Goal: Information Seeking & Learning: Learn about a topic

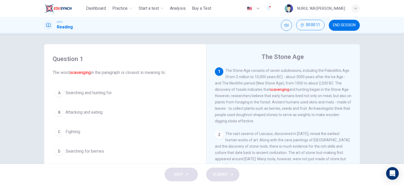
click at [58, 94] on div "A" at bounding box center [59, 93] width 8 height 8
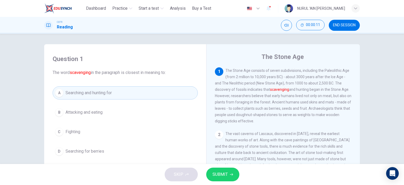
scroll to position [74, 0]
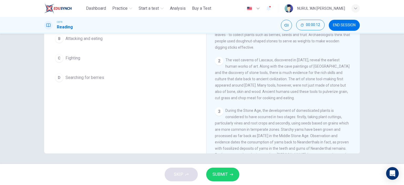
click at [228, 177] on button "SUBMIT" at bounding box center [222, 174] width 33 height 14
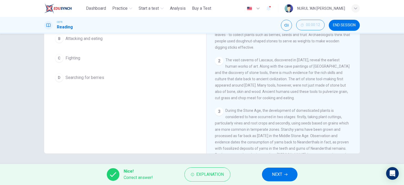
click at [278, 175] on span "NEXT" at bounding box center [277, 174] width 10 height 7
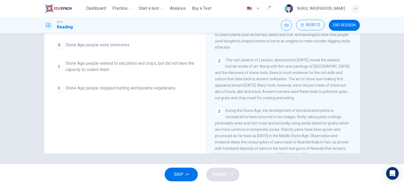
scroll to position [0, 0]
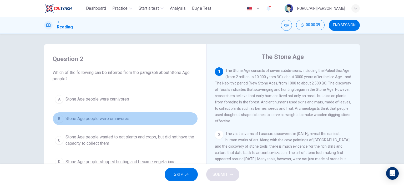
click at [85, 116] on span "Stone Age people were omnivores" at bounding box center [97, 118] width 64 height 6
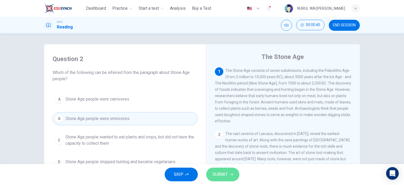
click at [217, 173] on span "SUBMIT" at bounding box center [219, 174] width 15 height 7
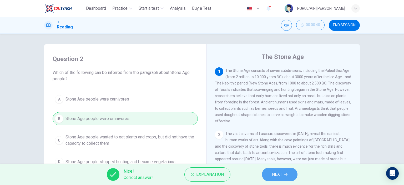
click at [277, 174] on span "NEXT" at bounding box center [277, 174] width 10 height 7
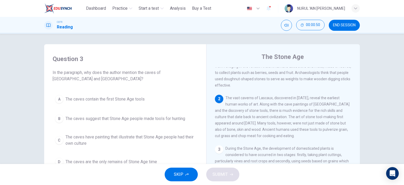
scroll to position [37, 0]
click at [77, 140] on span "The caves have painting that illustrate that Stone Age people had their own cul…" at bounding box center [130, 140] width 130 height 13
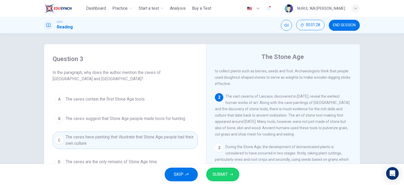
click at [226, 171] on span "SUBMIT" at bounding box center [219, 174] width 15 height 7
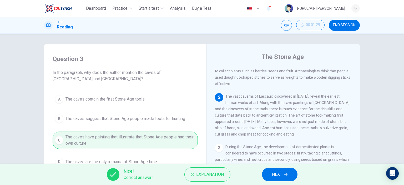
click at [281, 173] on span "NEXT" at bounding box center [277, 174] width 10 height 7
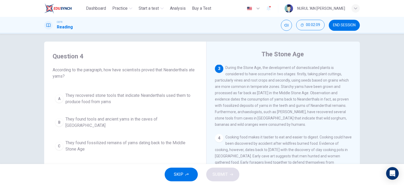
scroll to position [0, 0]
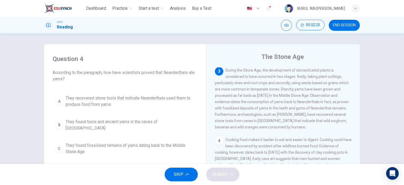
click at [116, 142] on span "They found fossilized remains of yams dating back to the Middle Stone Age" at bounding box center [130, 148] width 130 height 13
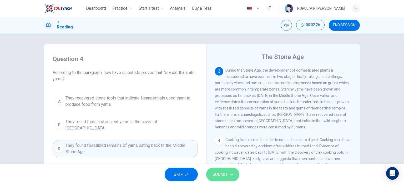
click at [223, 175] on span "SUBMIT" at bounding box center [219, 174] width 15 height 7
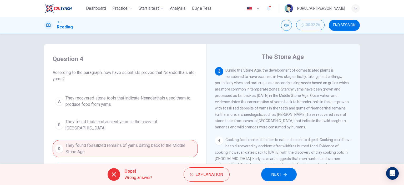
click at [273, 174] on span "NEXT" at bounding box center [276, 174] width 10 height 7
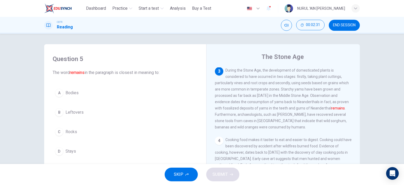
click at [71, 150] on span "Stays" at bounding box center [70, 151] width 11 height 6
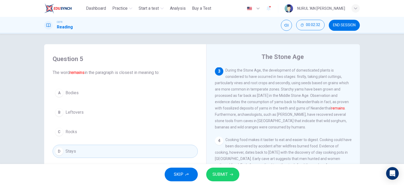
click at [230, 174] on icon "button" at bounding box center [231, 174] width 3 height 3
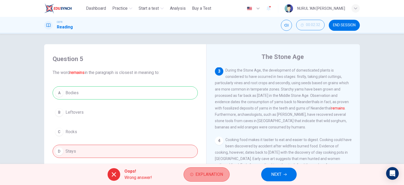
click at [208, 173] on span "Explanation" at bounding box center [209, 174] width 28 height 7
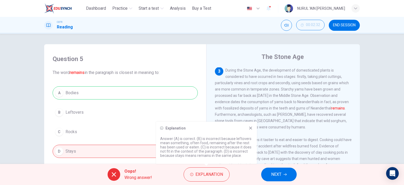
click at [250, 131] on div "Explanation Answer (A) is correct. (B) is incorrect because leftovers mean some…" at bounding box center [206, 143] width 101 height 42
click at [249, 129] on icon at bounding box center [250, 127] width 3 height 3
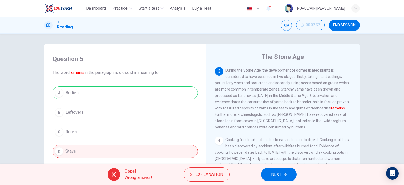
click at [273, 168] on button "NEXT" at bounding box center [278, 174] width 35 height 14
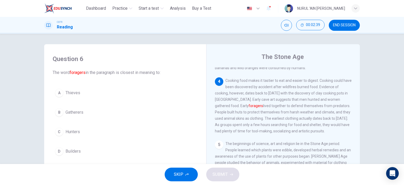
scroll to position [185, 0]
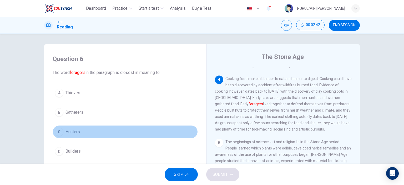
drag, startPoint x: 68, startPoint y: 134, endPoint x: 79, endPoint y: 136, distance: 11.5
click at [68, 134] on span "Hunters" at bounding box center [72, 132] width 14 height 6
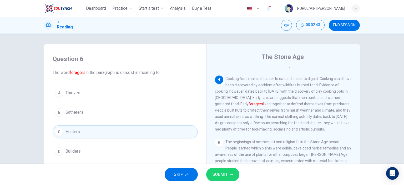
click at [212, 175] on span "SUBMIT" at bounding box center [219, 174] width 15 height 7
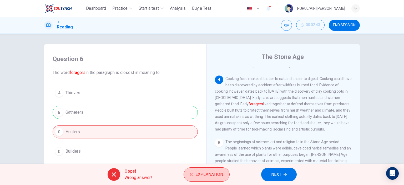
drag, startPoint x: 209, startPoint y: 167, endPoint x: 209, endPoint y: 170, distance: 2.9
click at [209, 170] on div "Oops! Wrong answer! Explanation NEXT" at bounding box center [202, 174] width 404 height 21
click at [201, 176] on span "Explanation" at bounding box center [209, 174] width 28 height 7
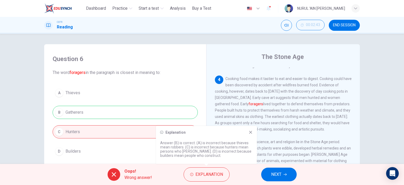
click at [247, 134] on div "Explanation" at bounding box center [206, 132] width 93 height 4
click at [269, 172] on button "NEXT" at bounding box center [278, 174] width 35 height 14
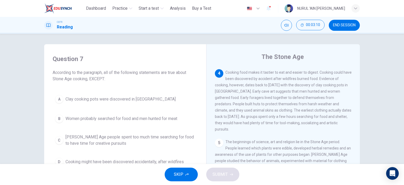
scroll to position [74, 0]
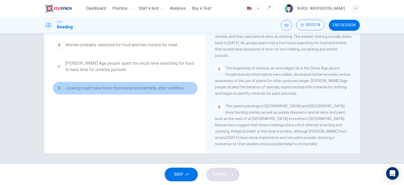
click at [148, 89] on span "Cooking might have been discovered accidentally, after wildfires" at bounding box center [124, 88] width 118 height 6
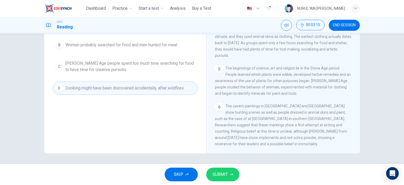
click at [223, 173] on span "SUBMIT" at bounding box center [219, 174] width 15 height 7
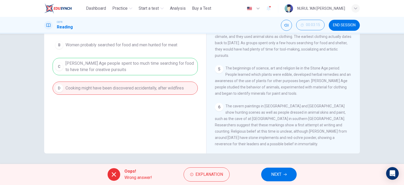
click at [278, 176] on span "NEXT" at bounding box center [276, 174] width 10 height 7
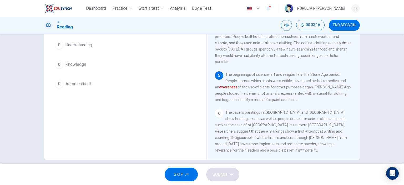
scroll to position [0, 0]
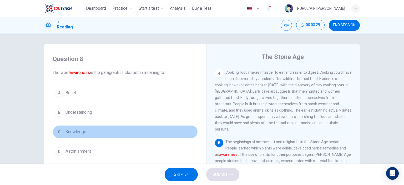
click at [87, 133] on button "C Knowledge" at bounding box center [125, 131] width 145 height 13
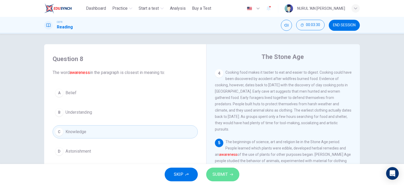
click at [230, 175] on icon "button" at bounding box center [231, 174] width 3 height 3
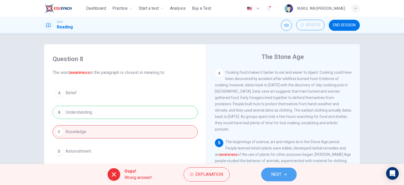
click at [278, 171] on span "NEXT" at bounding box center [276, 174] width 10 height 7
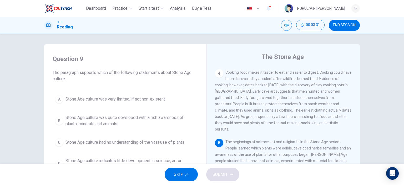
click at [178, 175] on span "SKIP" at bounding box center [178, 174] width 9 height 7
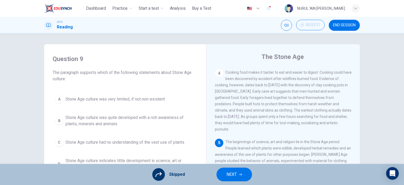
click at [237, 177] on button "NEXT" at bounding box center [233, 174] width 35 height 14
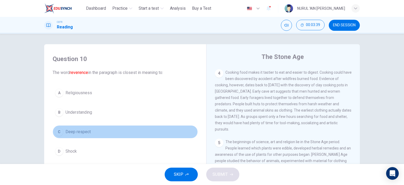
click at [70, 131] on span "Deep respect" at bounding box center [77, 132] width 25 height 6
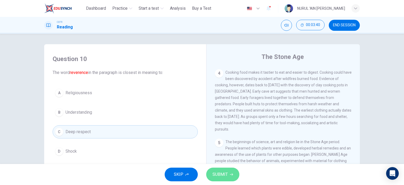
click at [226, 173] on span "SUBMIT" at bounding box center [219, 174] width 15 height 7
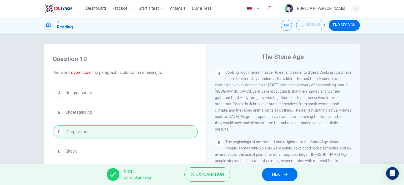
click at [280, 177] on span "NEXT" at bounding box center [277, 174] width 10 height 7
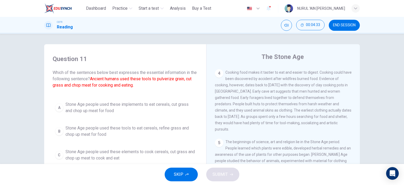
scroll to position [74, 0]
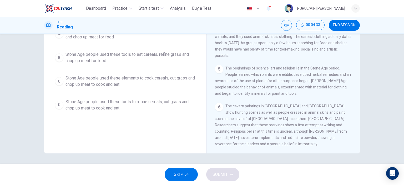
click at [114, 82] on span "Stone Age people used these elements to cook cereals, cut grass and chop up mea…" at bounding box center [130, 81] width 130 height 13
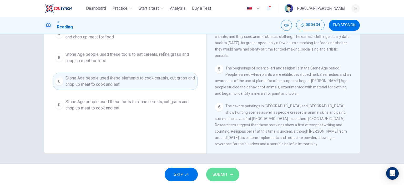
click at [217, 171] on span "SUBMIT" at bounding box center [219, 174] width 15 height 7
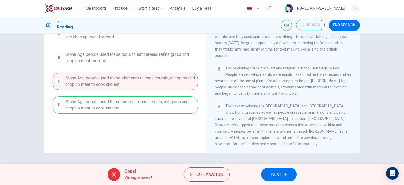
click at [274, 179] on button "NEXT" at bounding box center [278, 174] width 35 height 14
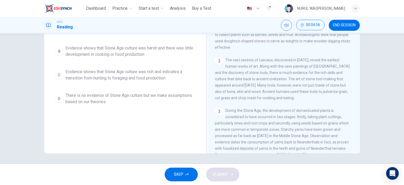
click at [121, 71] on span "Evidence shows that Stone Age culture was rich and indicates a transition from …" at bounding box center [130, 75] width 130 height 13
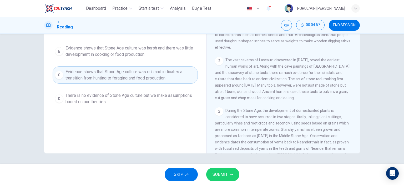
click at [221, 171] on span "SUBMIT" at bounding box center [219, 174] width 15 height 7
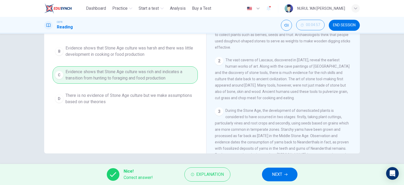
click at [275, 173] on span "NEXT" at bounding box center [277, 174] width 10 height 7
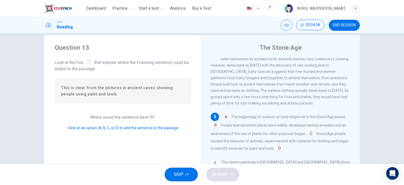
scroll to position [0, 0]
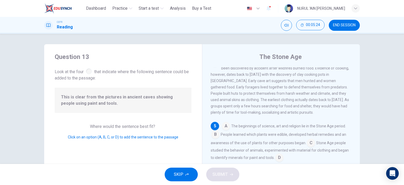
click at [214, 139] on input at bounding box center [215, 135] width 8 height 8
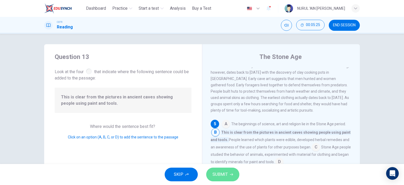
click at [218, 176] on span "SUBMIT" at bounding box center [219, 174] width 15 height 7
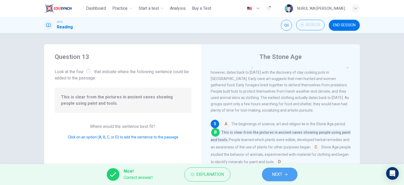
click at [267, 171] on button "NEXT" at bounding box center [279, 174] width 35 height 14
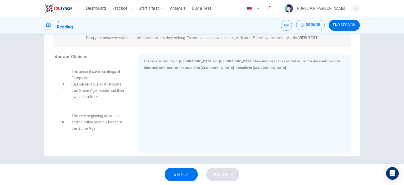
scroll to position [74, 0]
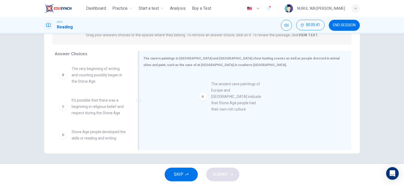
drag, startPoint x: 86, startPoint y: 81, endPoint x: 230, endPoint y: 97, distance: 145.4
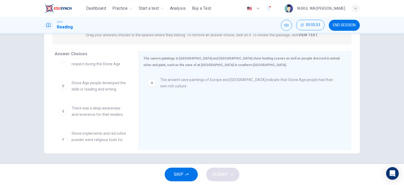
scroll to position [60, 0]
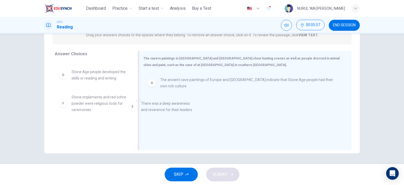
drag, startPoint x: 85, startPoint y: 103, endPoint x: 194, endPoint y: 111, distance: 109.6
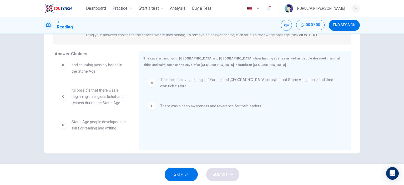
scroll to position [0, 0]
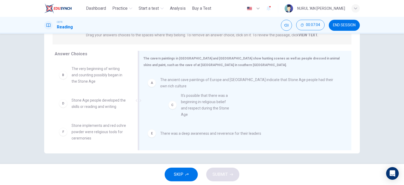
drag, startPoint x: 90, startPoint y: 105, endPoint x: 206, endPoint y: 100, distance: 116.0
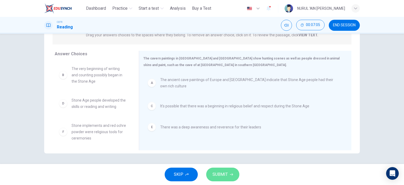
click at [224, 173] on span "SUBMIT" at bounding box center [219, 174] width 15 height 7
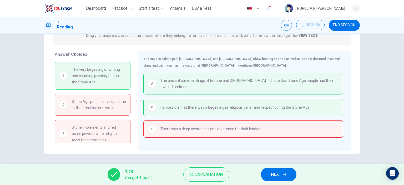
scroll to position [74, 0]
click at [280, 169] on button "NEXT" at bounding box center [278, 174] width 35 height 14
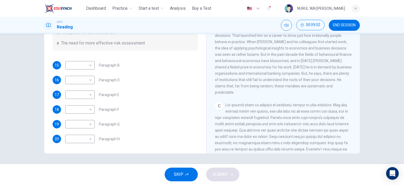
scroll to position [0, 0]
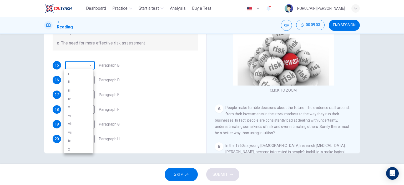
click at [87, 66] on body "This site uses cookies, as explained in our Privacy Policy . If you agree to th…" at bounding box center [202, 92] width 404 height 185
click at [165, 107] on div at bounding box center [202, 92] width 404 height 185
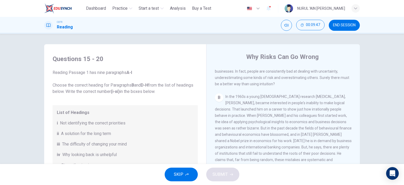
scroll to position [101, 0]
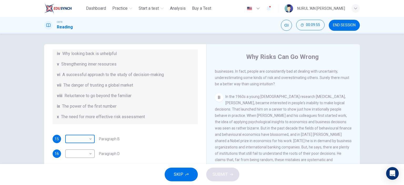
click at [88, 138] on body "This site uses cookies, as explained in our Privacy Policy . If you agree to th…" at bounding box center [202, 92] width 404 height 185
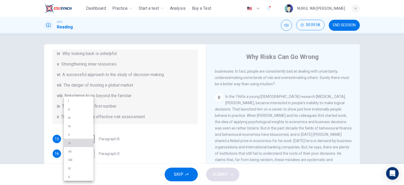
click at [73, 143] on li "vi" at bounding box center [78, 143] width 29 height 8
type input "**"
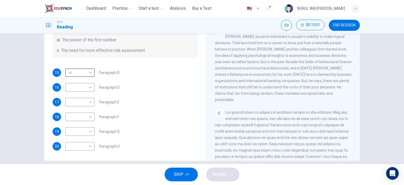
scroll to position [74, 0]
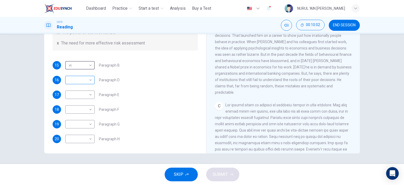
click at [87, 78] on body "This site uses cookies, as explained in our Privacy Policy . If you agree to th…" at bounding box center [202, 92] width 404 height 185
click at [310, 110] on div at bounding box center [202, 92] width 404 height 185
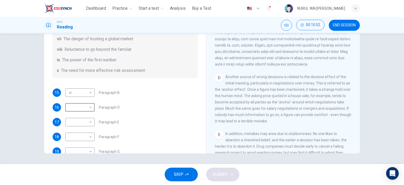
scroll to position [76, 0]
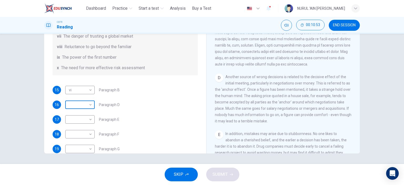
click at [85, 105] on body "This site uses cookies, as explained in our Privacy Policy . If you agree to th…" at bounding box center [202, 92] width 404 height 185
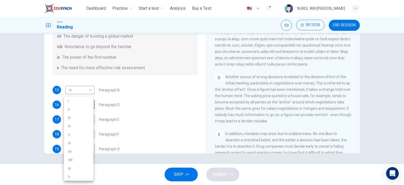
drag, startPoint x: 198, startPoint y: 107, endPoint x: 203, endPoint y: 77, distance: 30.6
click at [203, 77] on div at bounding box center [202, 92] width 404 height 185
drag, startPoint x: 203, startPoint y: 77, endPoint x: 191, endPoint y: 90, distance: 17.5
click at [203, 78] on div "i ii iii iv v vi vii viii ix x" at bounding box center [202, 92] width 404 height 185
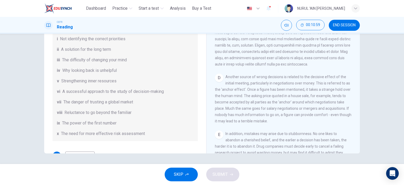
scroll to position [101, 0]
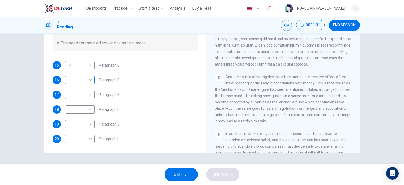
click at [91, 76] on body "This site uses cookies, as explained in our Privacy Policy . If you agree to th…" at bounding box center [202, 92] width 404 height 185
click at [78, 85] on li "i" at bounding box center [78, 88] width 29 height 8
type input "*"
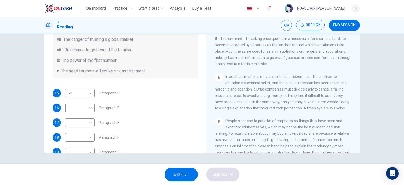
scroll to position [79, 0]
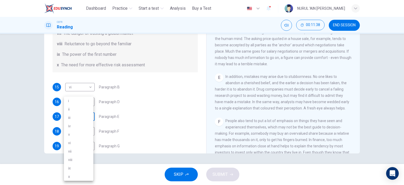
click at [79, 117] on body "This site uses cookies, as explained in our Privacy Policy . If you agree to th…" at bounding box center [202, 92] width 404 height 185
click at [70, 150] on li "vii" at bounding box center [78, 151] width 29 height 8
type input "***"
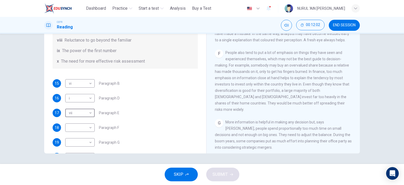
scroll to position [86, 0]
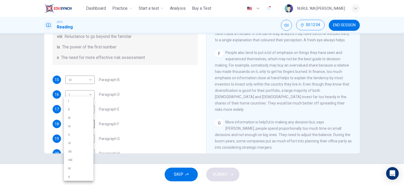
click at [79, 123] on body "This site uses cookies, as explained in our Privacy Policy . If you agree to th…" at bounding box center [202, 92] width 404 height 185
click at [155, 112] on div at bounding box center [202, 92] width 404 height 185
click at [86, 125] on body "This site uses cookies, as explained in our Privacy Policy . If you agree to th…" at bounding box center [202, 92] width 404 height 185
click at [74, 174] on li "x" at bounding box center [78, 176] width 29 height 8
type input "*"
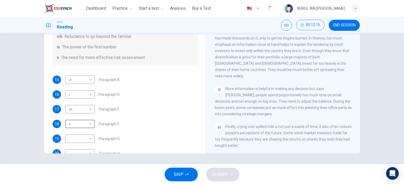
scroll to position [412, 0]
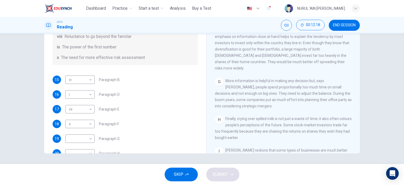
drag, startPoint x: 194, startPoint y: 113, endPoint x: 195, endPoint y: 121, distance: 7.4
click at [195, 121] on div "Questions 15 - 20 Reading Passage 1 has nine paragraphs A-I Choose the correct …" at bounding box center [124, 25] width 153 height 273
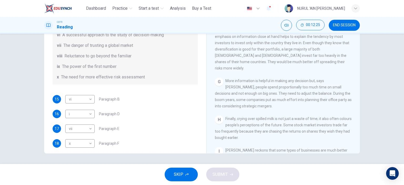
scroll to position [101, 0]
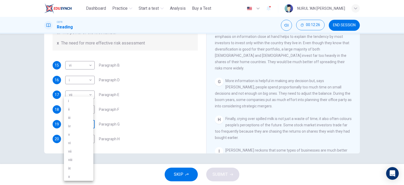
click at [70, 126] on body "This site uses cookies, as explained in our Privacy Policy . If you agree to th…" at bounding box center [202, 92] width 404 height 185
click at [78, 134] on li "v" at bounding box center [78, 134] width 29 height 8
type input "*"
click at [84, 139] on body "This site uses cookies, as explained in our Privacy Policy . If you agree to th…" at bounding box center [202, 92] width 404 height 185
click at [75, 161] on li "viii" at bounding box center [78, 159] width 29 height 8
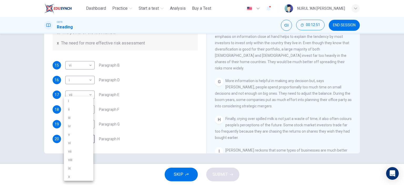
type input "****"
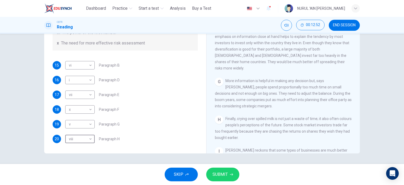
click at [223, 174] on span "SUBMIT" at bounding box center [219, 174] width 15 height 7
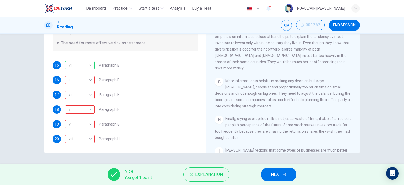
drag, startPoint x: 197, startPoint y: 112, endPoint x: 198, endPoint y: 109, distance: 2.7
click at [198, 109] on div "Questions 15 - 20 Reading Passage 1 has nine paragraphs A-I Choose the correct …" at bounding box center [124, 64] width 153 height 177
click at [275, 181] on button "NEXT" at bounding box center [278, 174] width 35 height 14
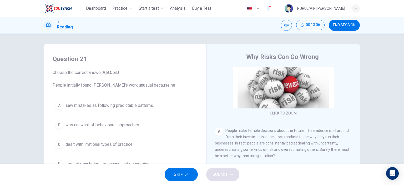
scroll to position [74, 0]
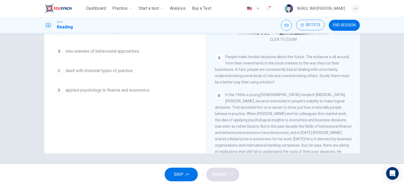
click at [112, 46] on button "B was unaware of behavioural approaches." at bounding box center [125, 51] width 145 height 13
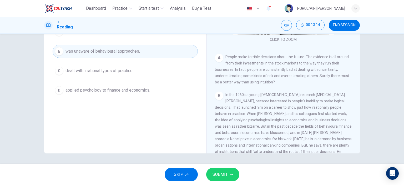
click at [226, 175] on span "SUBMIT" at bounding box center [219, 174] width 15 height 7
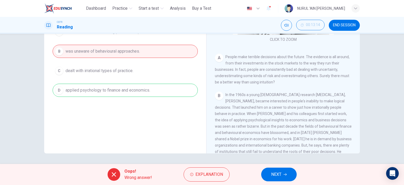
click at [283, 170] on button "NEXT" at bounding box center [278, 174] width 35 height 14
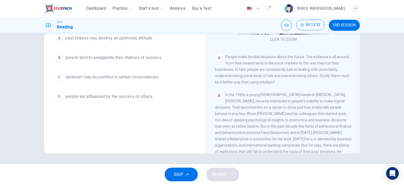
click at [112, 97] on span "people are influenced by the success of others." at bounding box center [109, 96] width 88 height 6
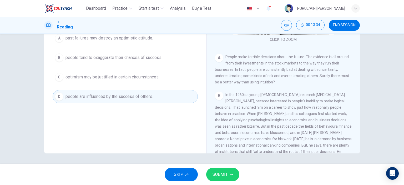
click at [227, 172] on span "SUBMIT" at bounding box center [219, 174] width 15 height 7
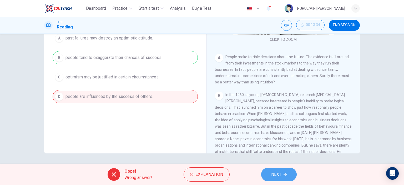
click at [287, 171] on button "NEXT" at bounding box center [278, 174] width 35 height 14
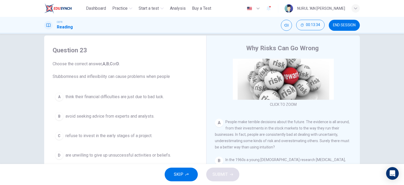
scroll to position [0, 0]
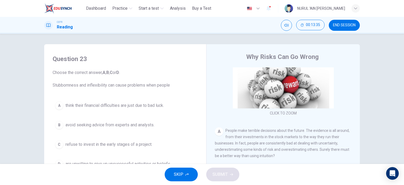
click at [128, 105] on span "think their financial difficulties are just due to bad luck." at bounding box center [114, 105] width 98 height 6
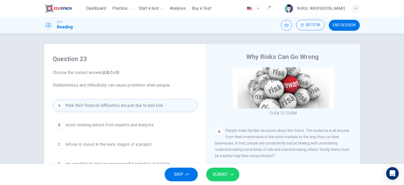
click at [226, 174] on span "SUBMIT" at bounding box center [219, 174] width 15 height 7
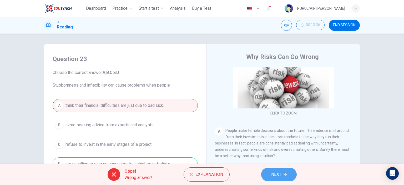
click at [277, 173] on span "NEXT" at bounding box center [276, 174] width 10 height 7
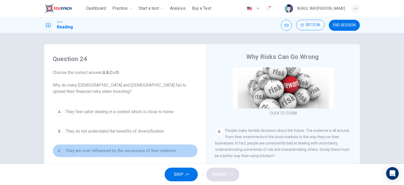
click at [124, 148] on span "They are over-influenced by the successes of their relatives" at bounding box center [120, 150] width 111 height 6
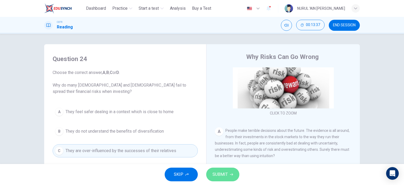
click at [220, 177] on span "SUBMIT" at bounding box center [219, 174] width 15 height 7
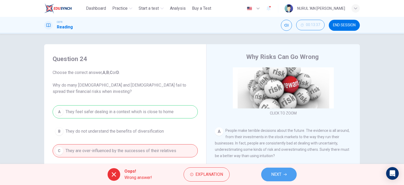
click at [289, 177] on button "NEXT" at bounding box center [278, 174] width 35 height 14
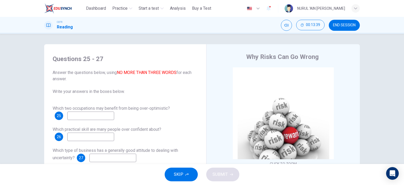
scroll to position [74, 0]
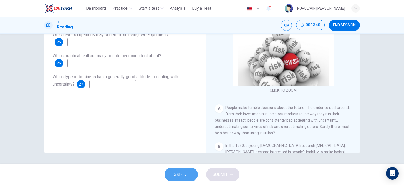
click at [185, 167] on button "SKIP" at bounding box center [181, 174] width 33 height 14
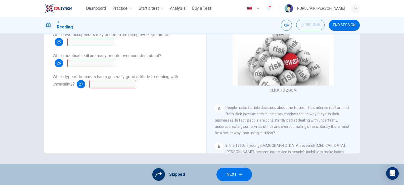
click at [248, 179] on button "NEXT" at bounding box center [233, 174] width 35 height 14
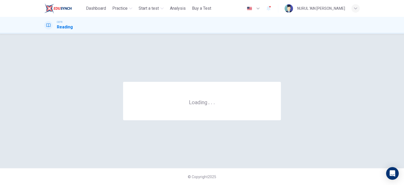
scroll to position [0, 0]
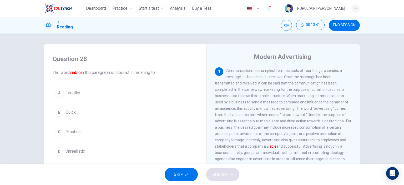
click at [342, 25] on span "END SESSION" at bounding box center [344, 25] width 23 height 4
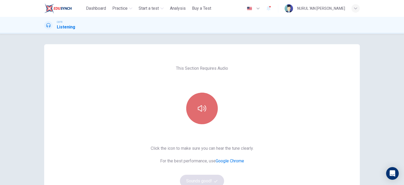
click at [207, 106] on button "button" at bounding box center [202, 109] width 32 height 32
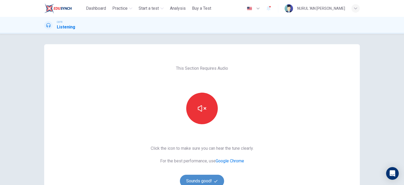
click at [212, 180] on button "Sounds good!" at bounding box center [202, 181] width 44 height 13
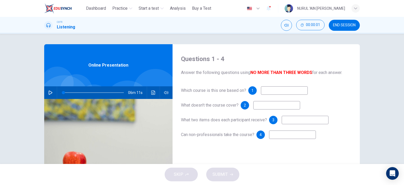
click at [46, 93] on button "button" at bounding box center [50, 92] width 8 height 13
type input "*"
click at [290, 90] on input at bounding box center [284, 90] width 47 height 8
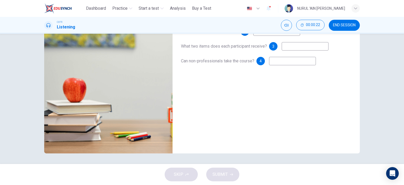
type input "*"
click at [340, 25] on span "END SESSION" at bounding box center [344, 25] width 23 height 4
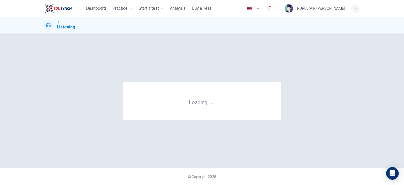
scroll to position [0, 0]
